Goal: Find specific page/section

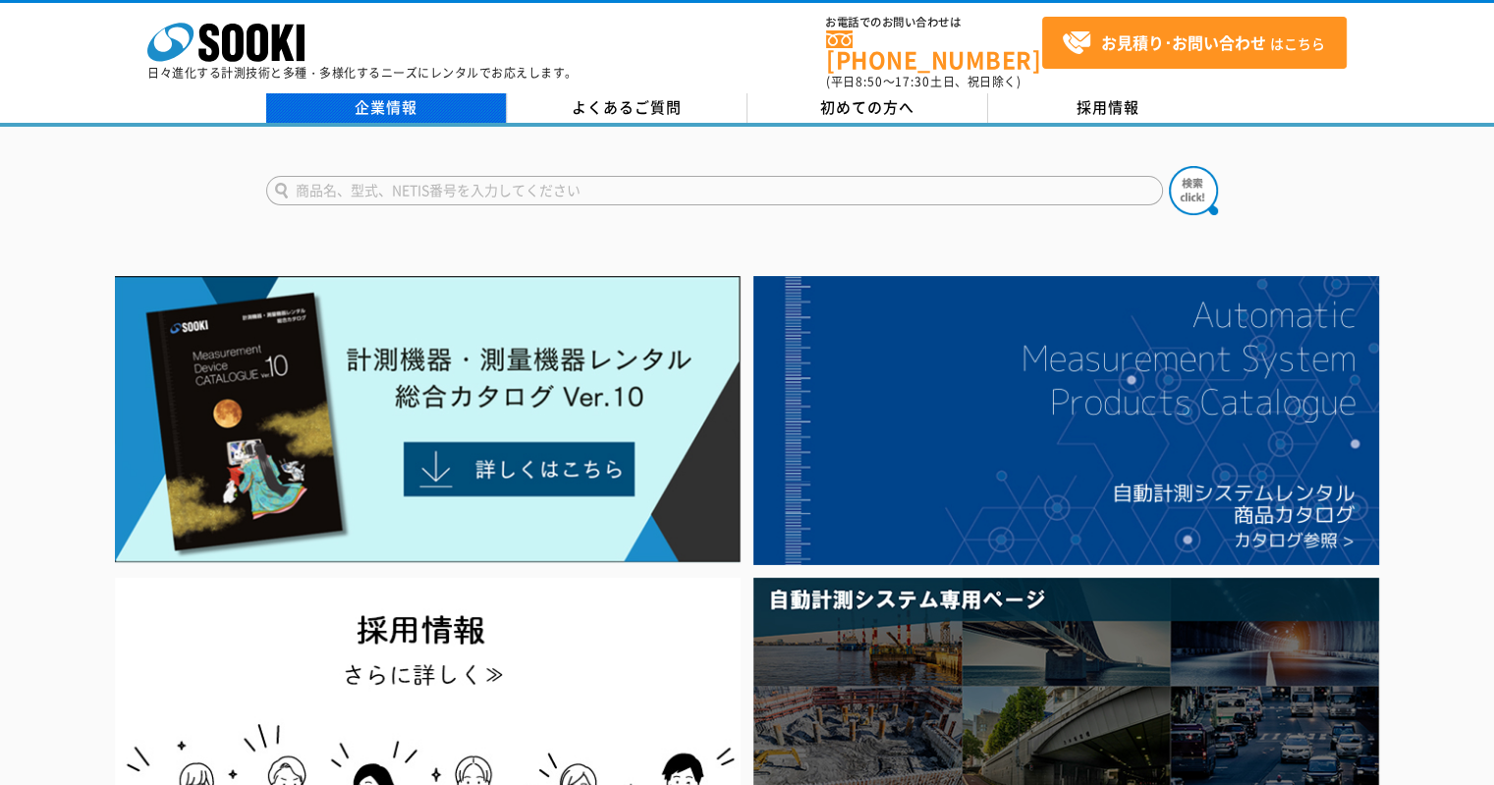
click at [394, 93] on link "企業情報" at bounding box center [386, 107] width 241 height 29
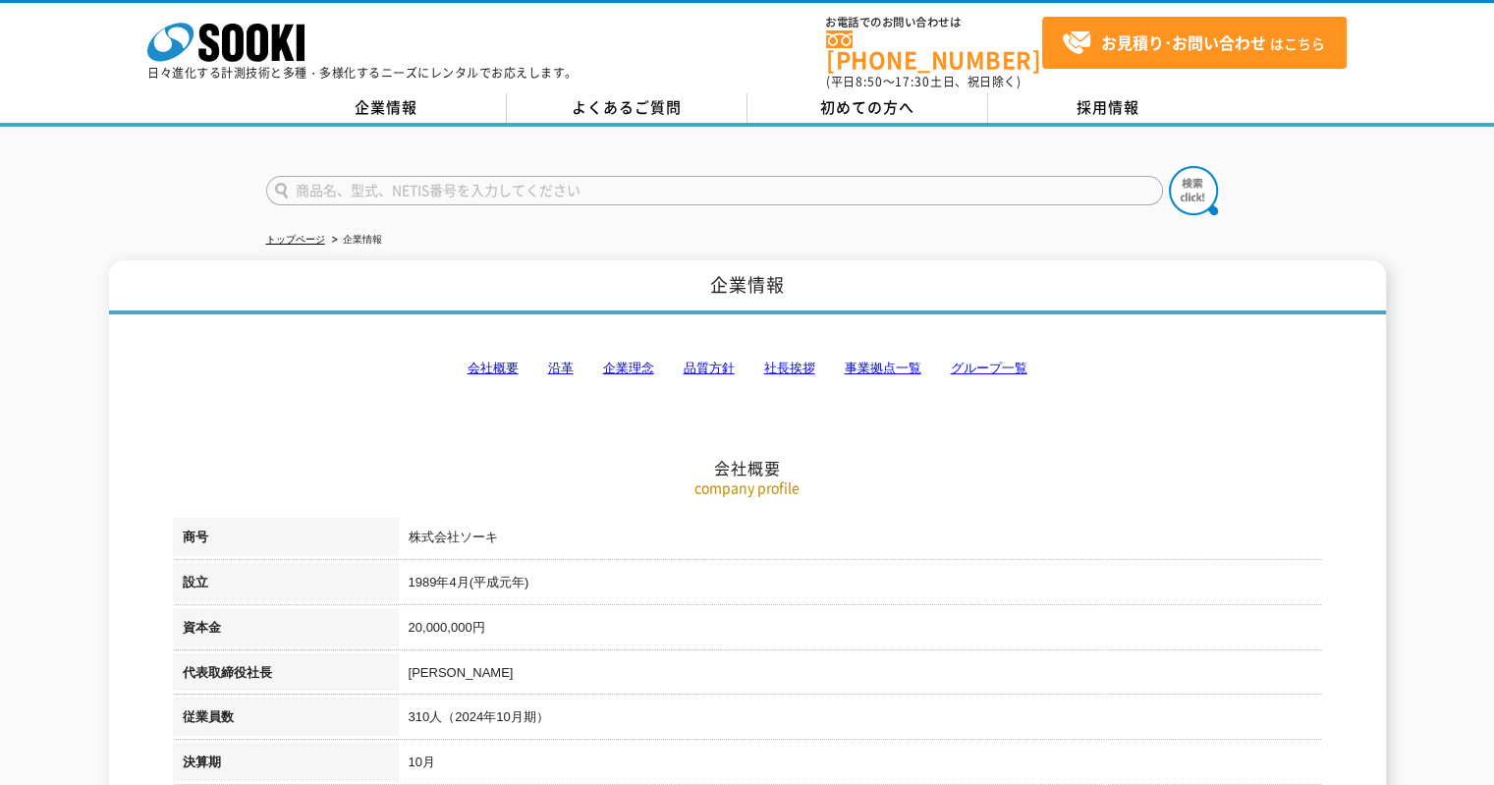
click at [495, 360] on link "会社概要" at bounding box center [492, 367] width 51 height 15
click at [899, 360] on link "事業拠点一覧" at bounding box center [882, 367] width 77 height 15
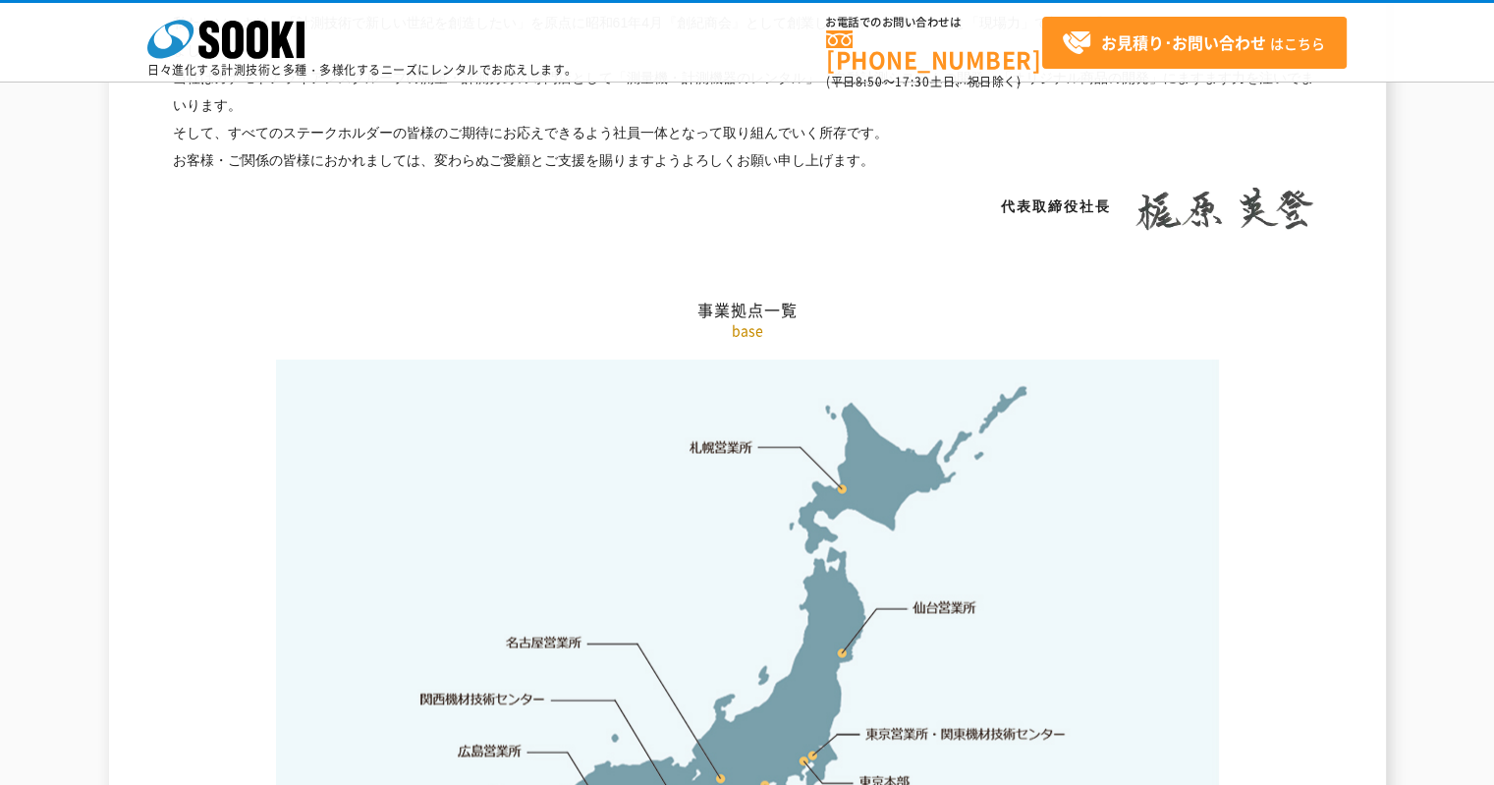
scroll to position [3942, 0]
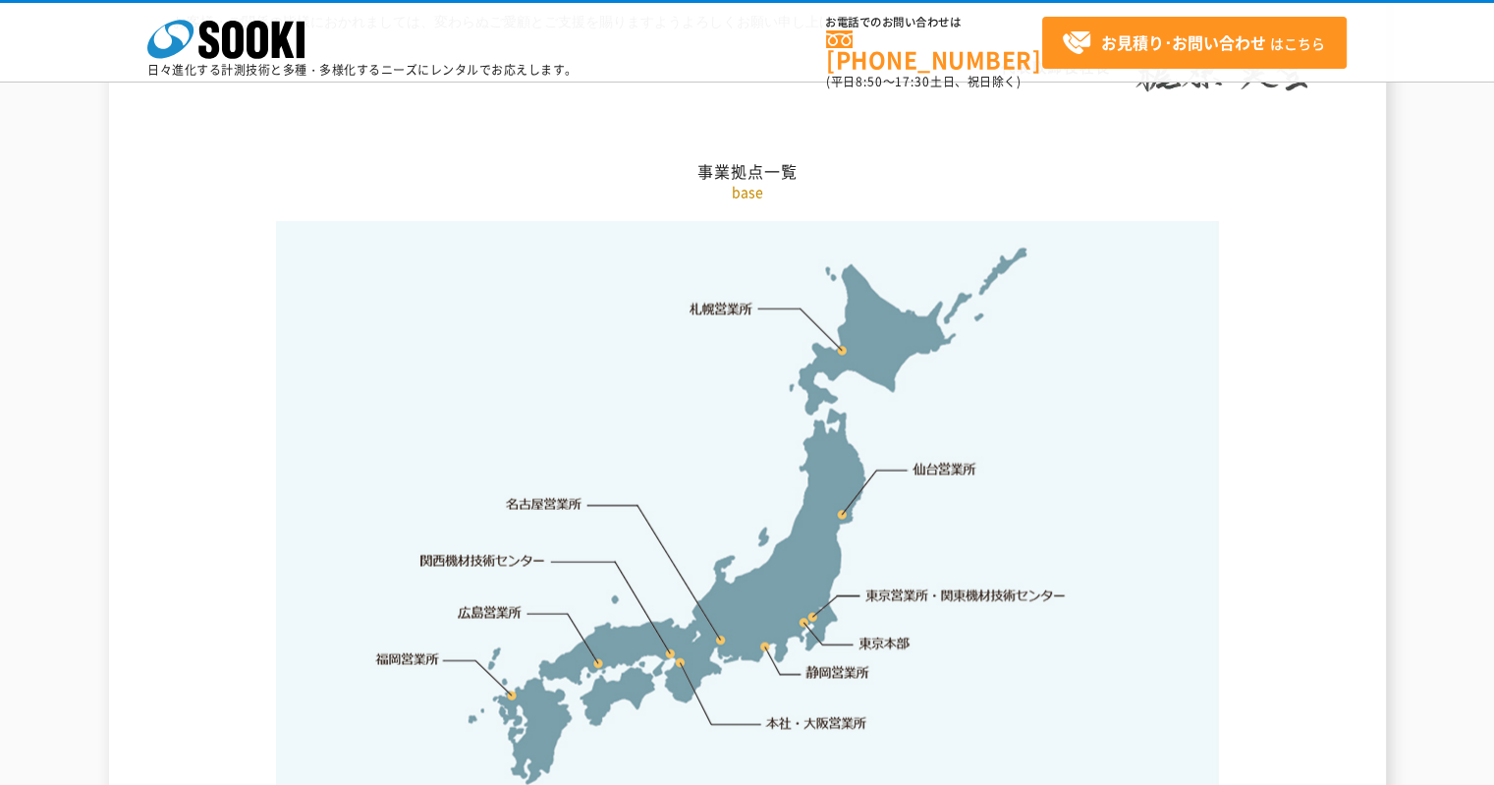
click at [770, 713] on link "本社・大阪営業所" at bounding box center [815, 723] width 103 height 20
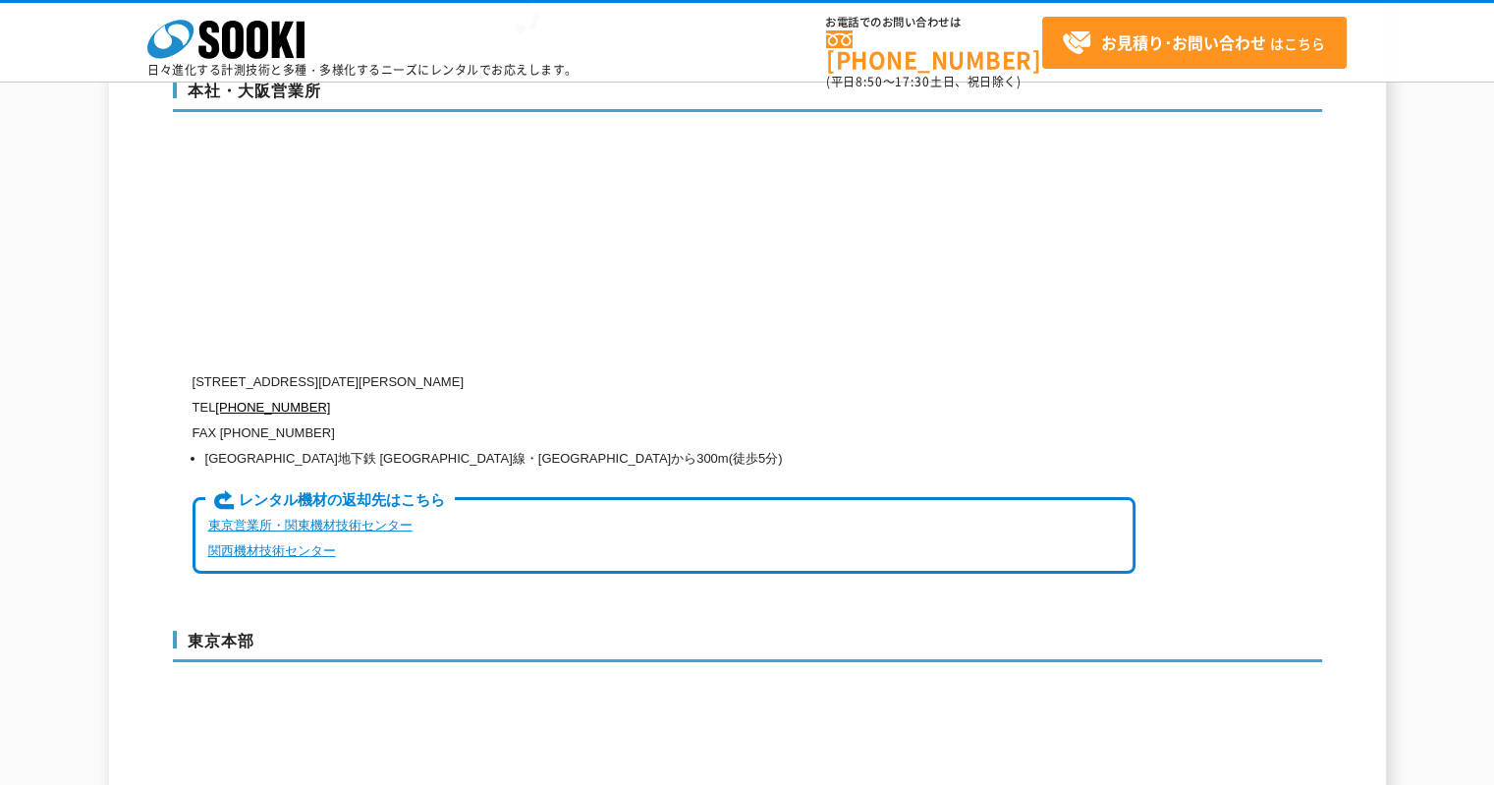
scroll to position [4740, 0]
